Goal: Information Seeking & Learning: Learn about a topic

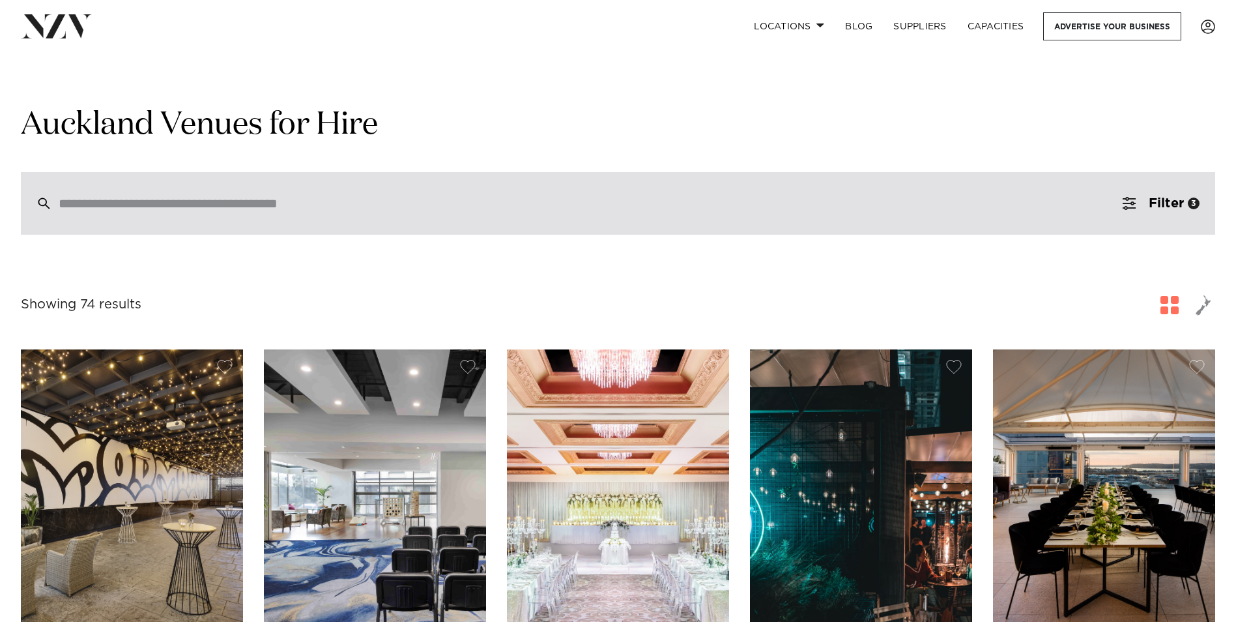
click at [238, 189] on div at bounding box center [618, 203] width 1194 height 63
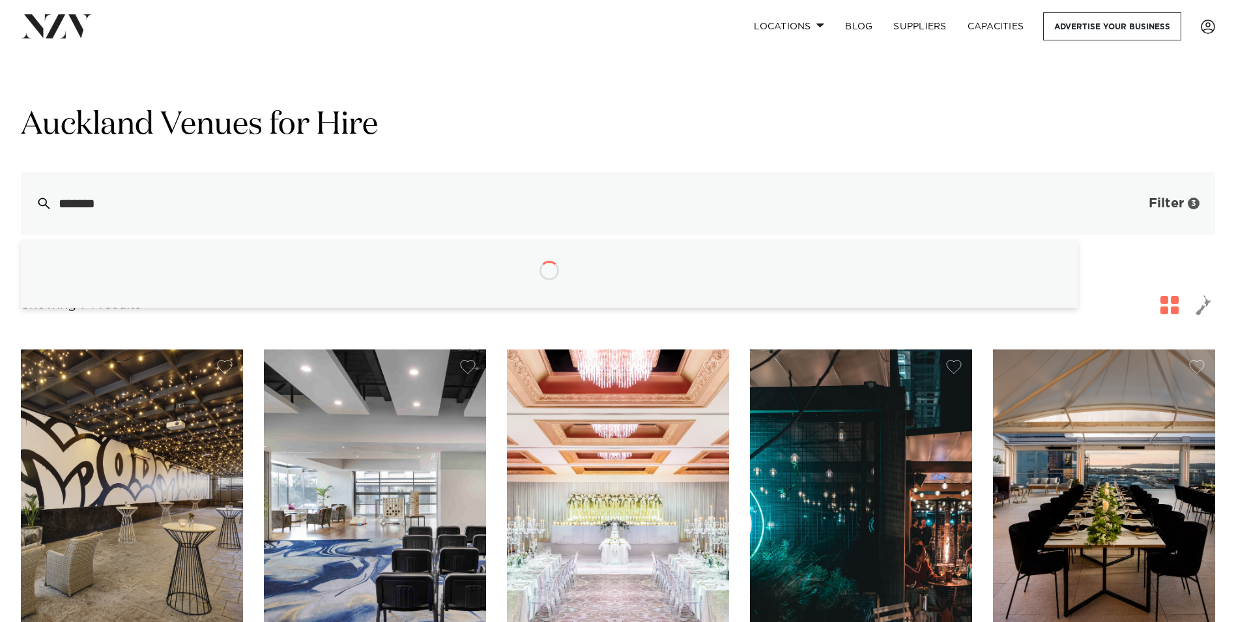
type input "*******"
click at [1112, 205] on button "Filter 3" at bounding box center [1161, 203] width 108 height 63
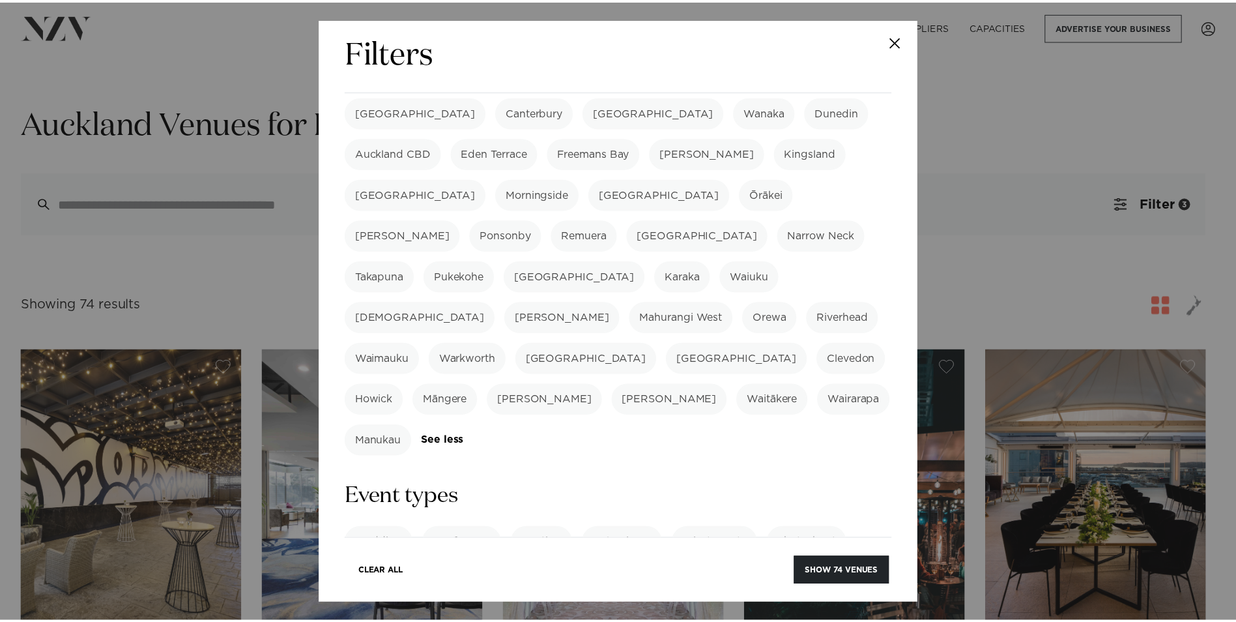
scroll to position [391, 0]
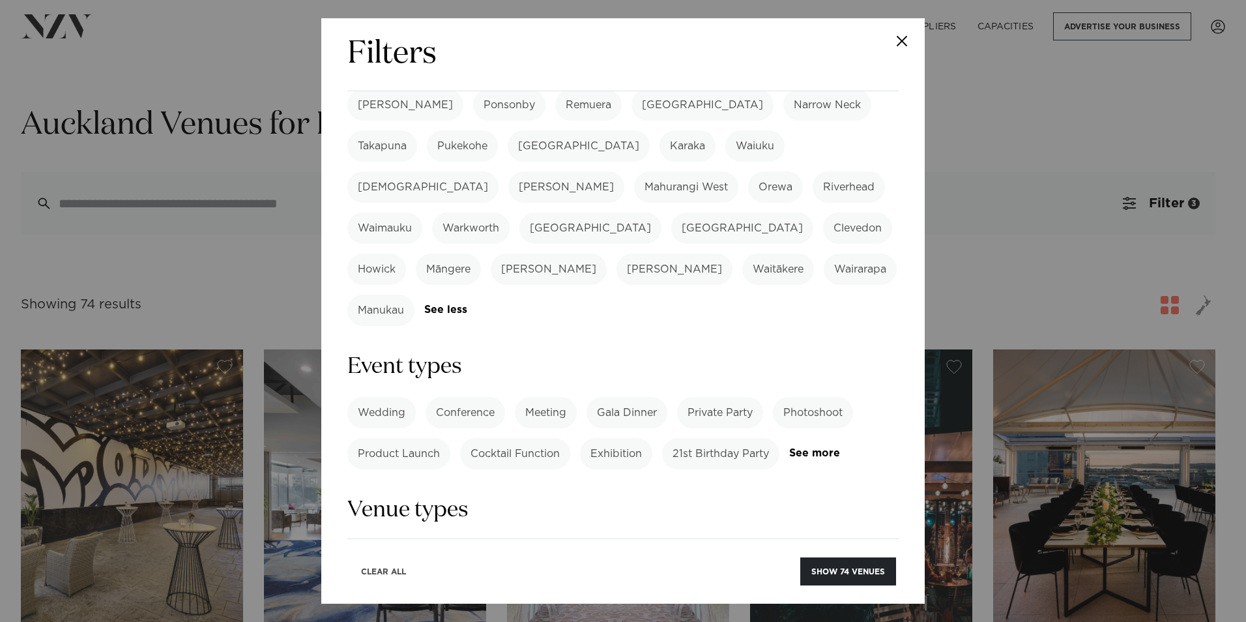
click at [381, 571] on button "Clear All" at bounding box center [383, 571] width 67 height 28
click at [186, 213] on div "Filters Search Type Venue Supplier See more Locations [GEOGRAPHIC_DATA] [GEOGRA…" at bounding box center [623, 311] width 1246 height 622
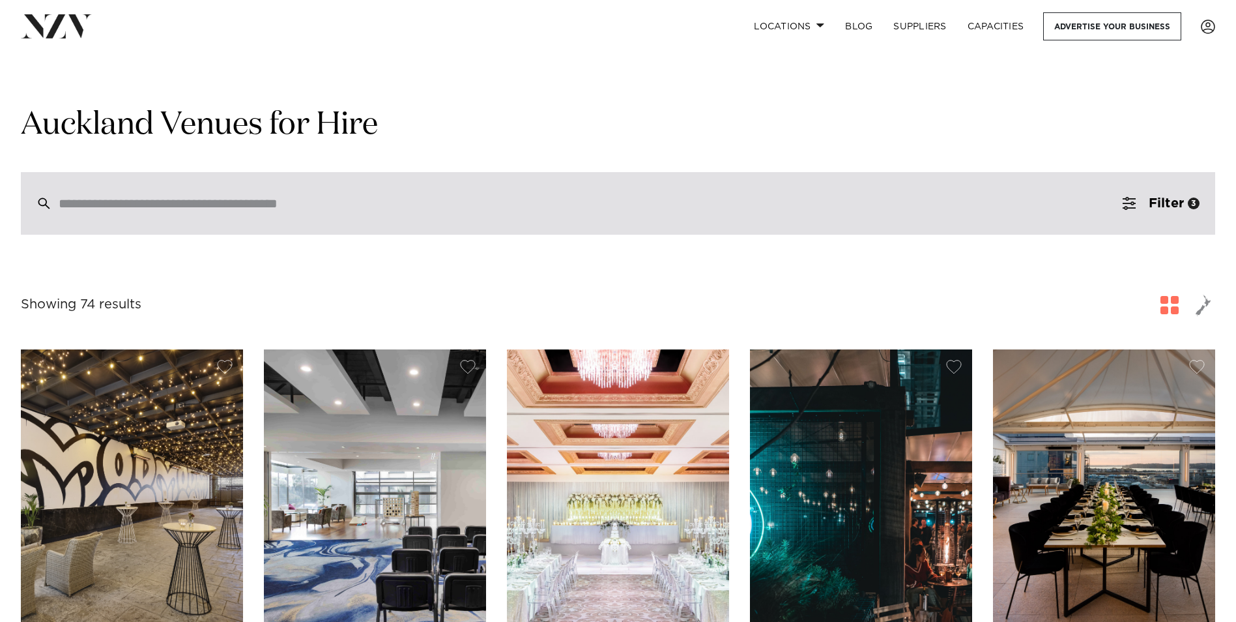
click at [187, 212] on div at bounding box center [618, 203] width 1194 height 63
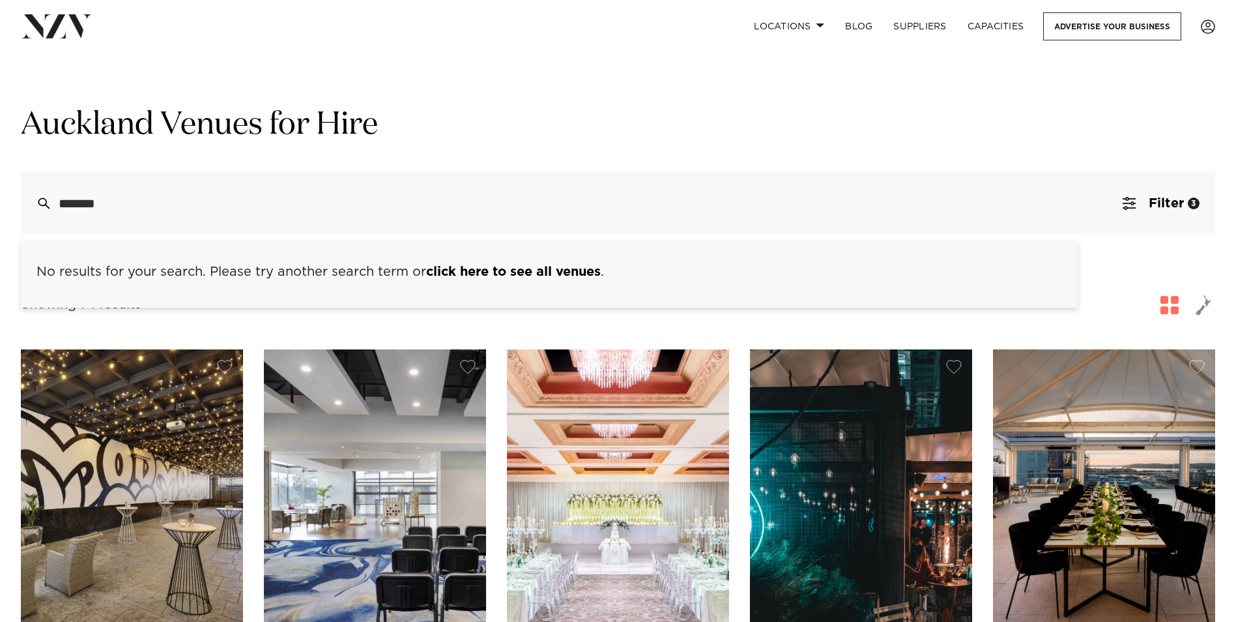
type input "*******"
drag, startPoint x: 38, startPoint y: 63, endPoint x: 36, endPoint y: 56, distance: 7.6
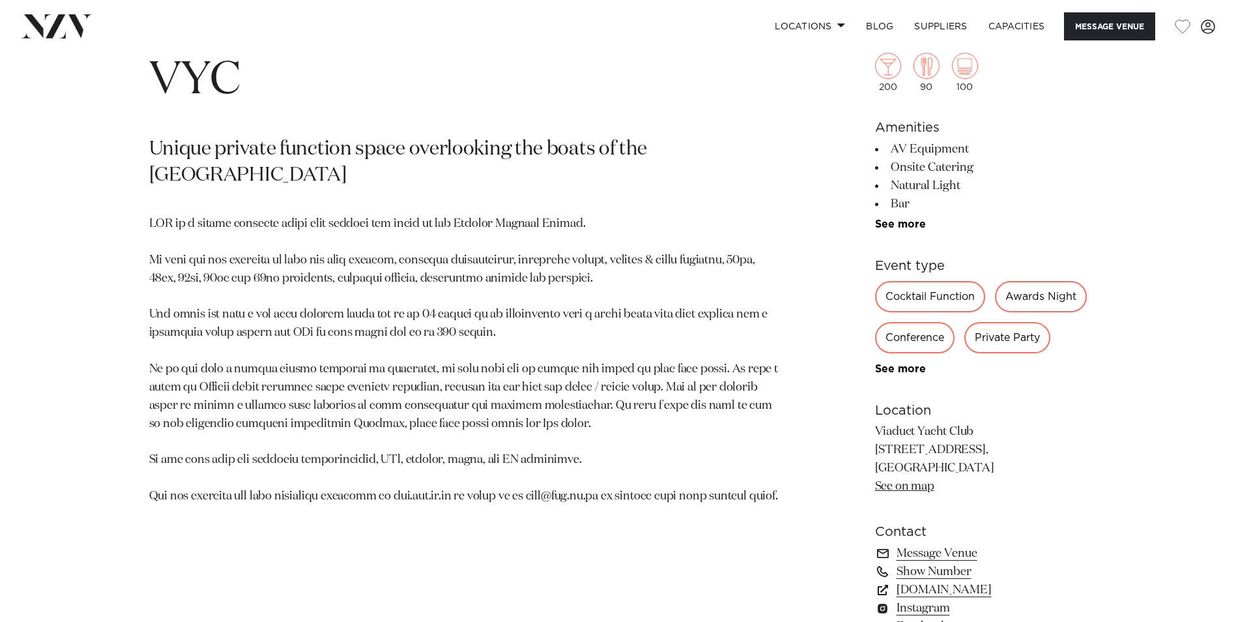
scroll to position [717, 0]
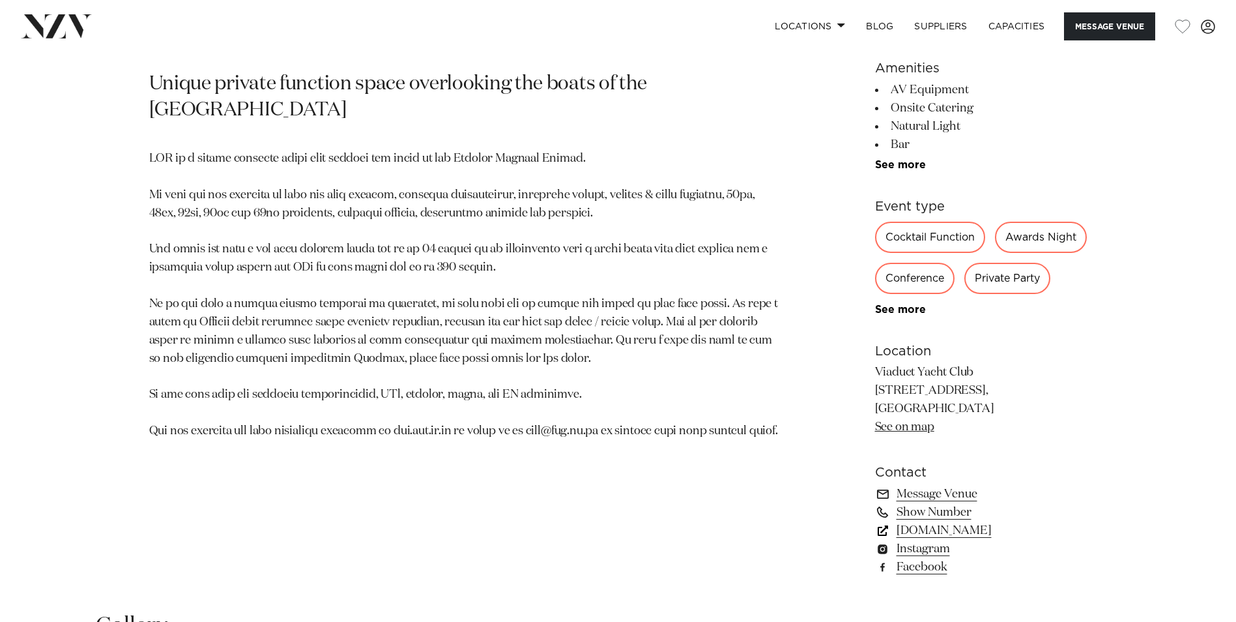
click at [941, 540] on link "www.vyc.co.nz" at bounding box center [981, 530] width 212 height 18
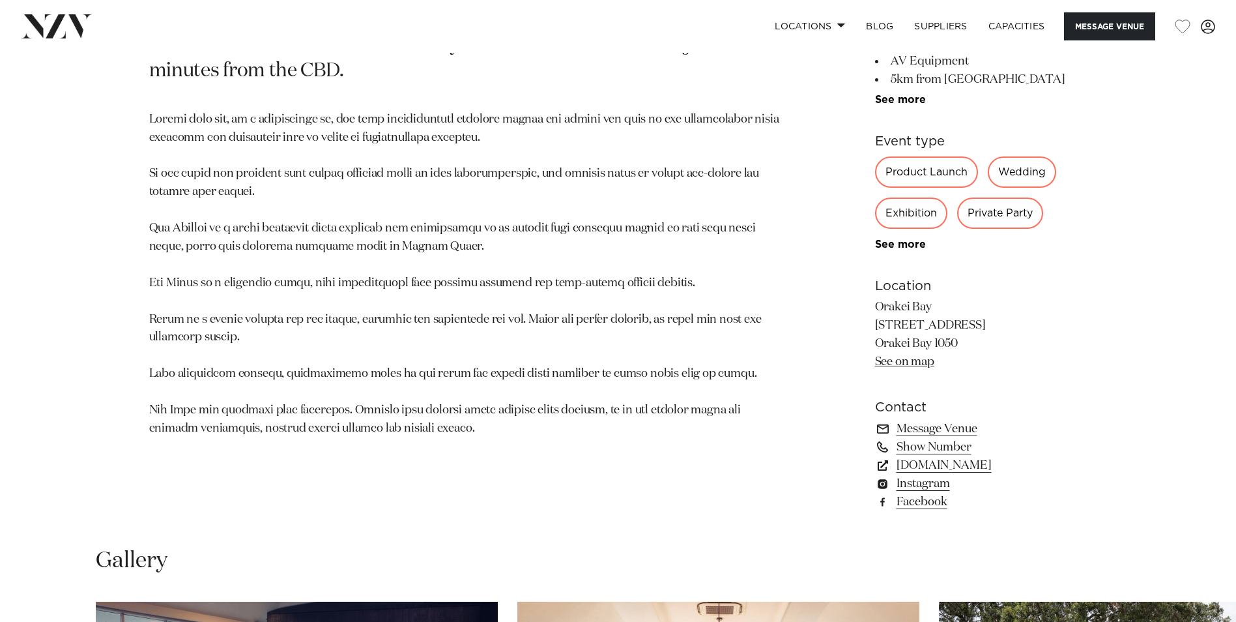
scroll to position [847, 0]
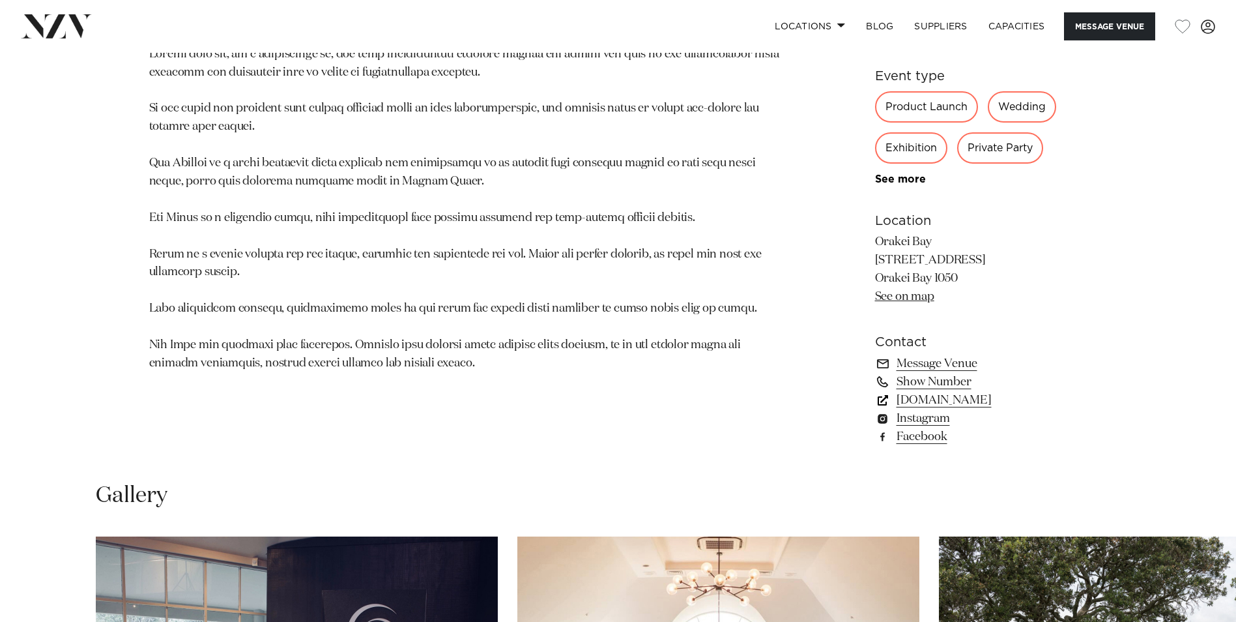
click at [924, 399] on link "orakeibay.co.nz" at bounding box center [981, 400] width 212 height 18
